Goal: Communication & Community: Answer question/provide support

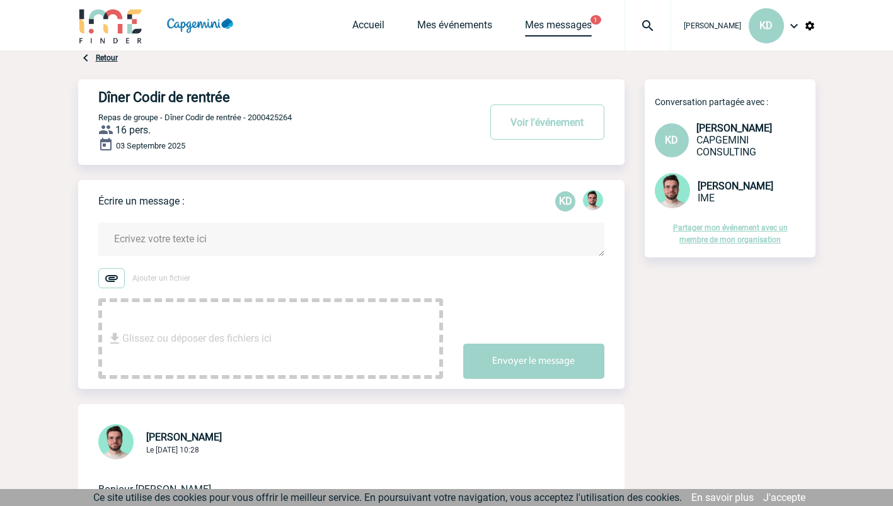
click at [551, 20] on link "Mes messages" at bounding box center [558, 28] width 67 height 18
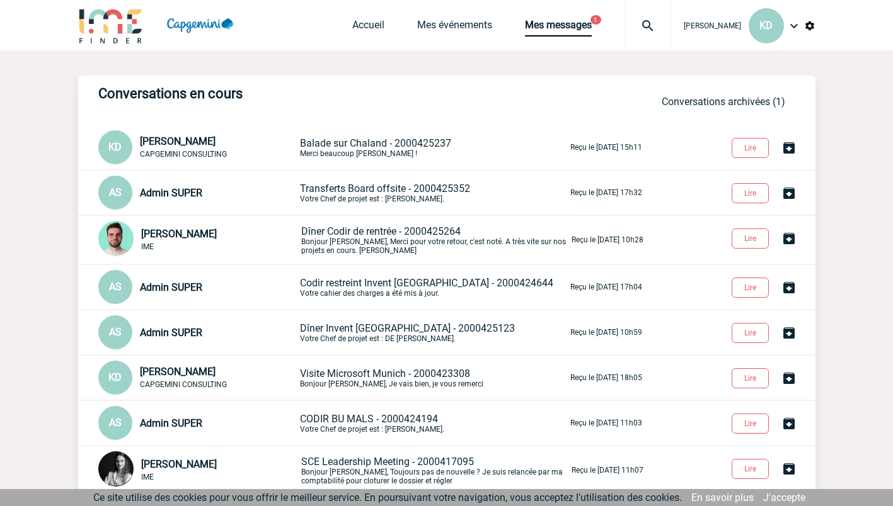
click at [434, 200] on p "Transferts Board offsite - 2000425352 Votre Chef de projet est : [PERSON_NAME]." at bounding box center [434, 193] width 268 height 21
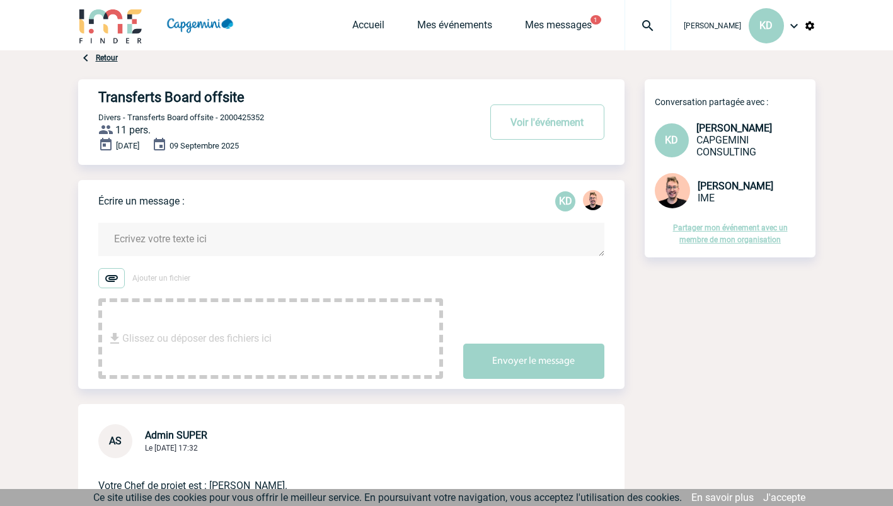
drag, startPoint x: 892, startPoint y: 193, endPoint x: 888, endPoint y: 238, distance: 45.5
click at [888, 238] on body "Ketty DANICAN KD Accueil Mes événements 1" at bounding box center [446, 305] width 893 height 610
click at [445, 249] on textarea at bounding box center [351, 239] width 506 height 33
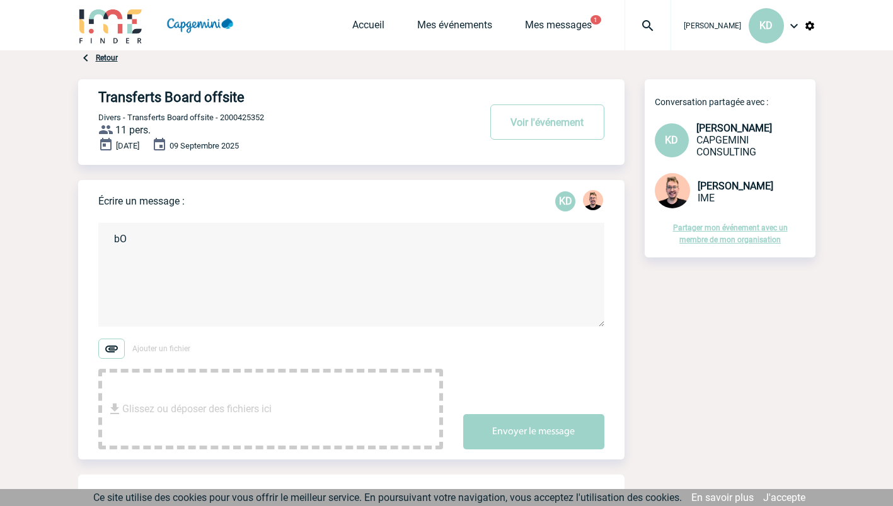
type textarea "b"
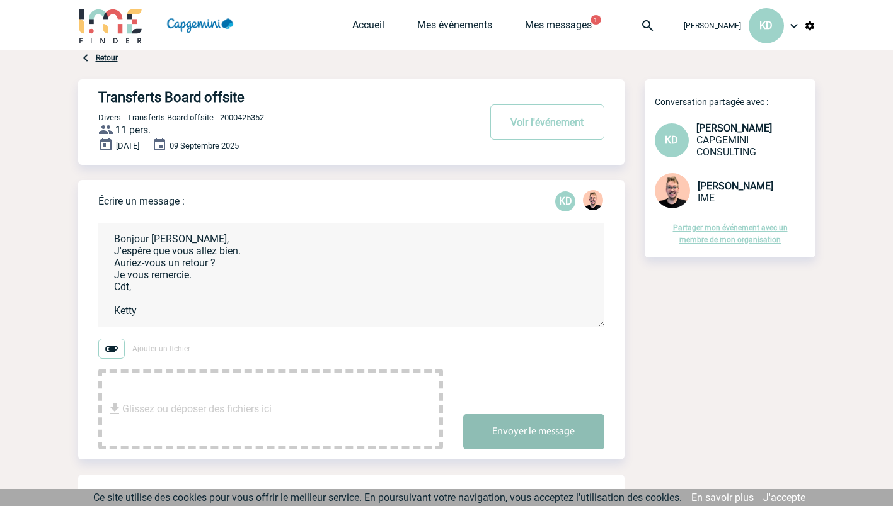
type textarea "Bonjour Stefan, J'espère que vous allez bien. Auriez-vous un retour ? Je vous r…"
click at [517, 435] on button "Envoyer le message" at bounding box center [533, 431] width 141 height 35
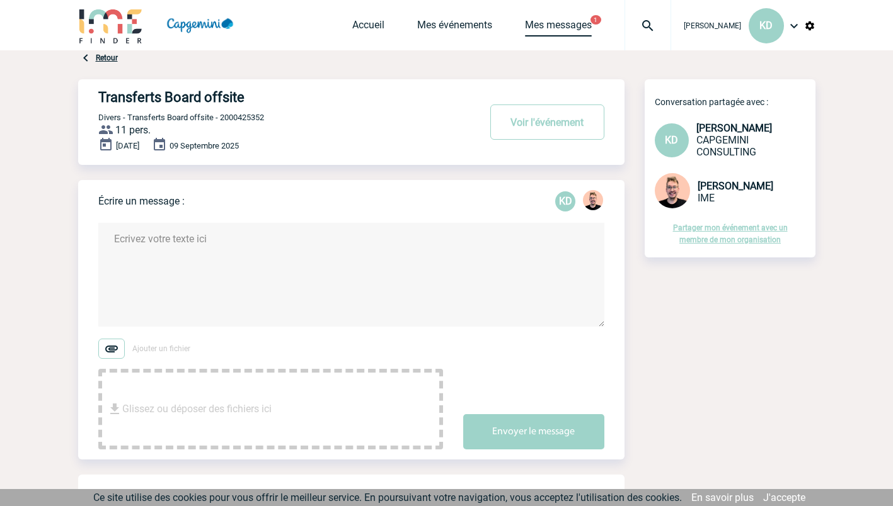
click at [549, 21] on link "Mes messages" at bounding box center [558, 28] width 67 height 18
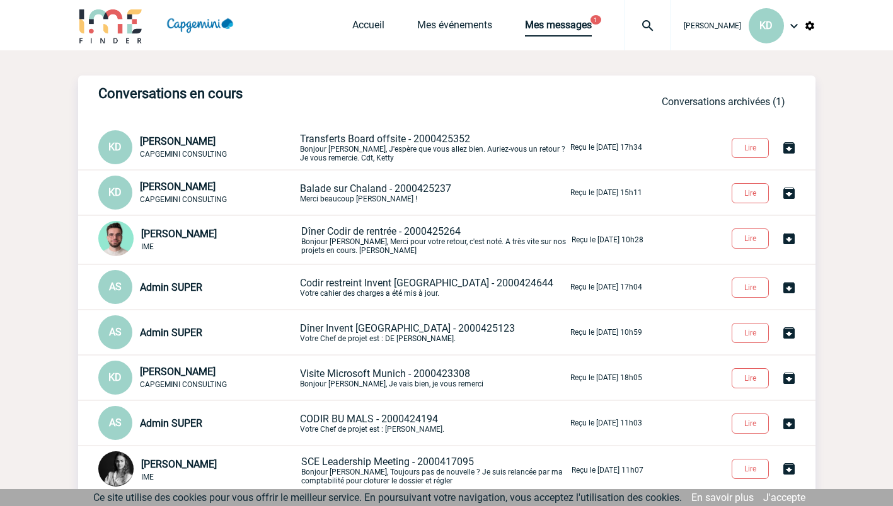
click at [578, 22] on link "Mes messages" at bounding box center [558, 28] width 67 height 18
click at [127, 27] on img at bounding box center [111, 26] width 66 height 36
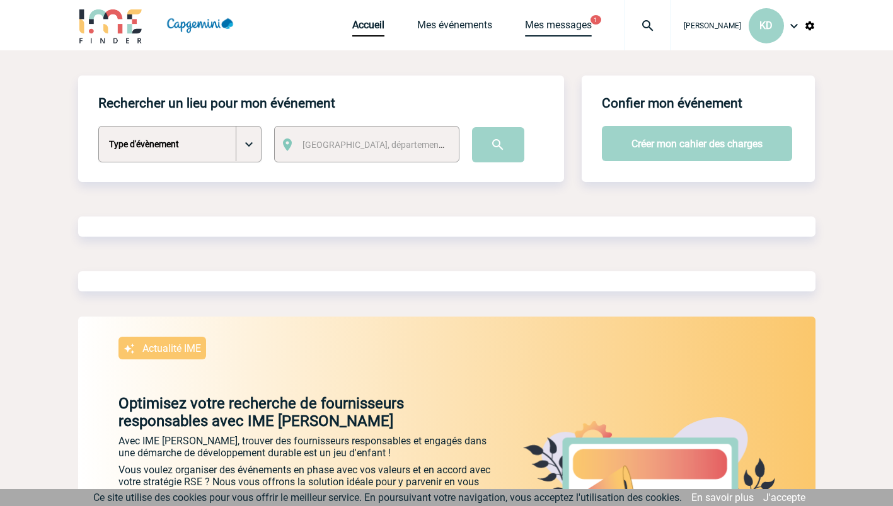
click at [573, 26] on link "Mes messages" at bounding box center [558, 28] width 67 height 18
